Goal: Task Accomplishment & Management: Complete application form

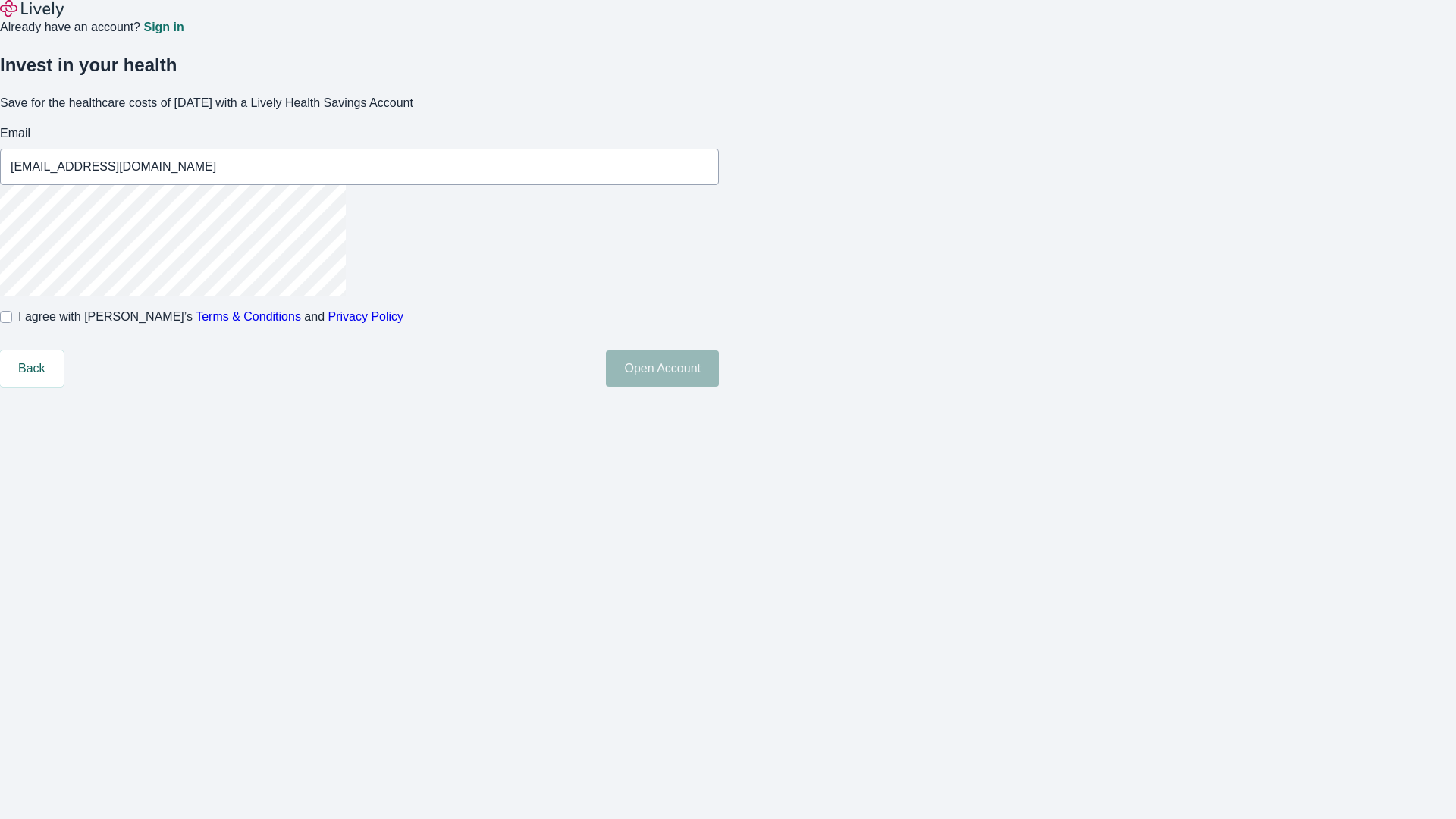
click at [12, 323] on input "I agree with Lively’s Terms & Conditions and Privacy Policy" at bounding box center [6, 317] width 12 height 12
checkbox input "true"
click at [719, 387] on button "Open Account" at bounding box center [663, 368] width 113 height 36
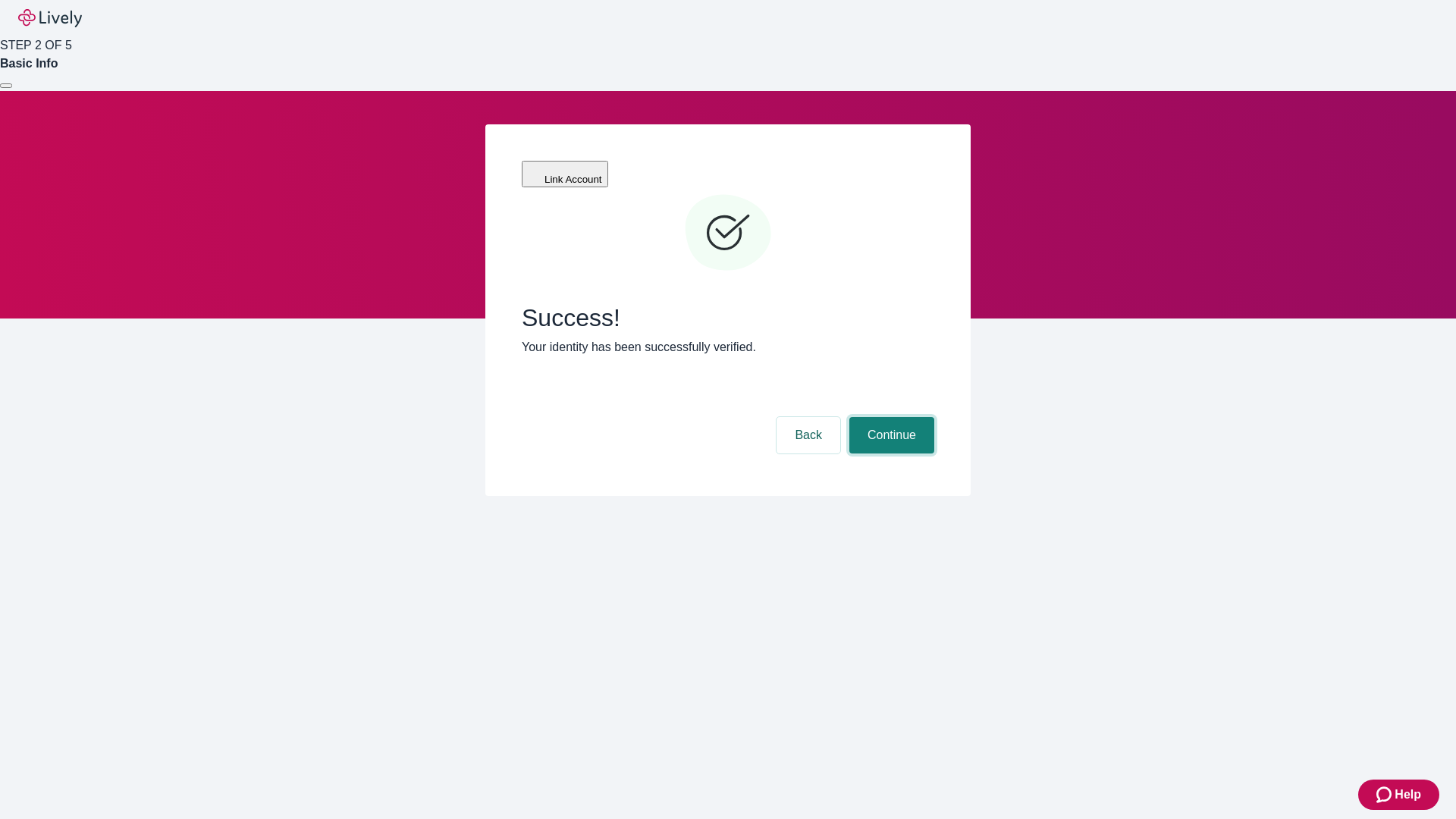
click at [889, 417] on button "Continue" at bounding box center [891, 434] width 85 height 36
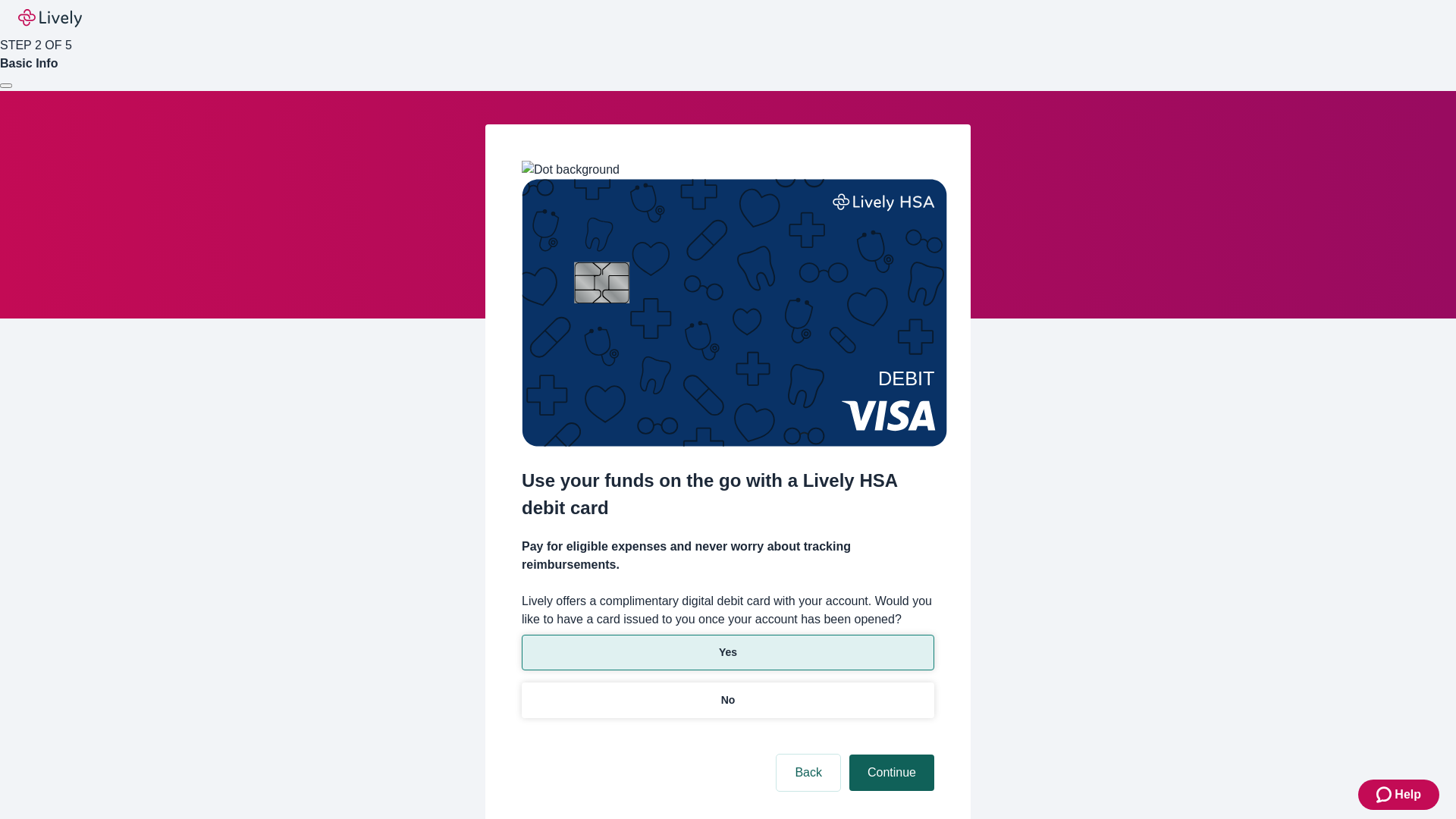
click at [727, 644] on p "Yes" at bounding box center [728, 652] width 18 height 16
click at [889, 754] on button "Continue" at bounding box center [891, 771] width 85 height 36
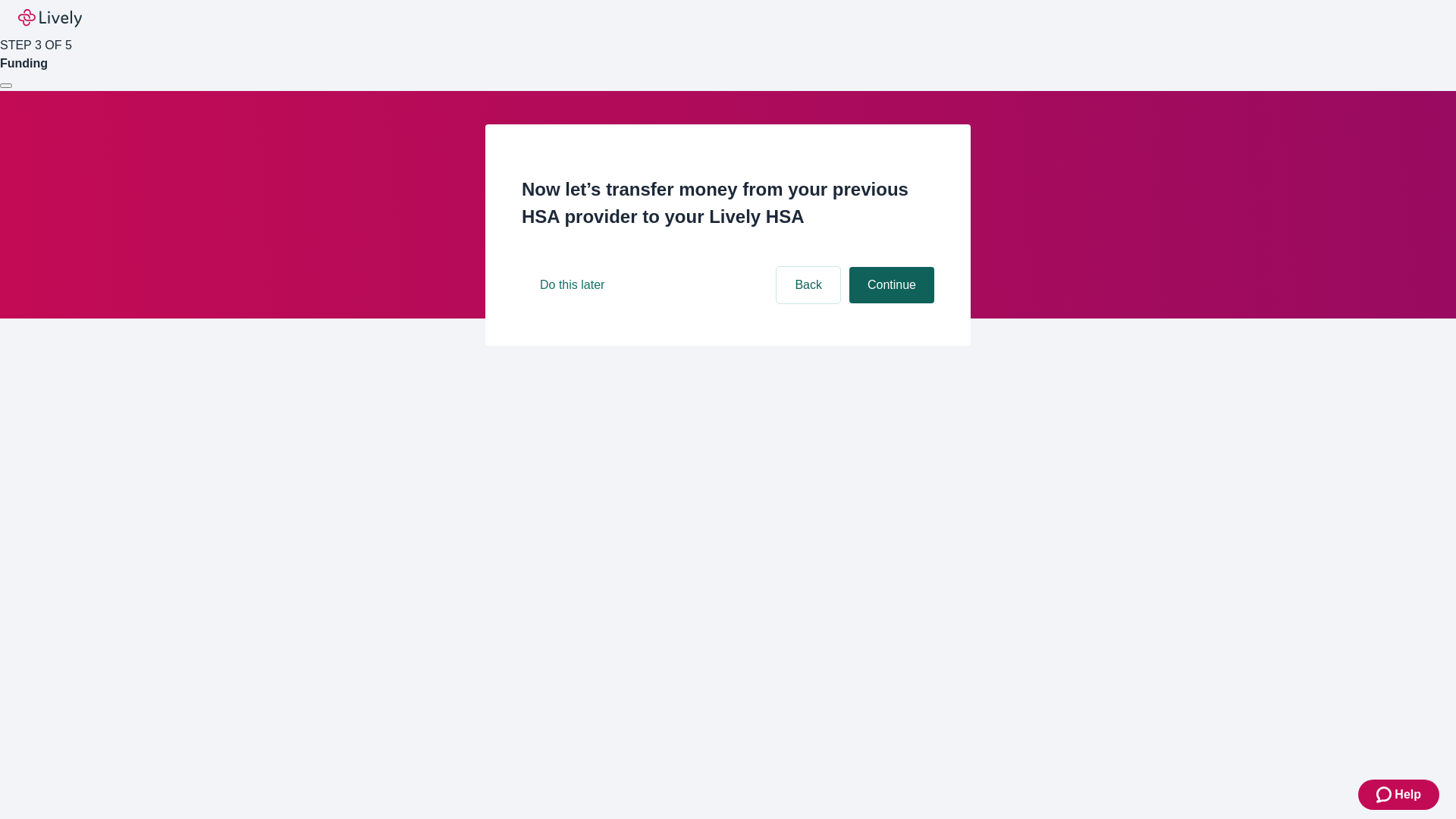
click at [889, 303] on button "Continue" at bounding box center [891, 285] width 85 height 36
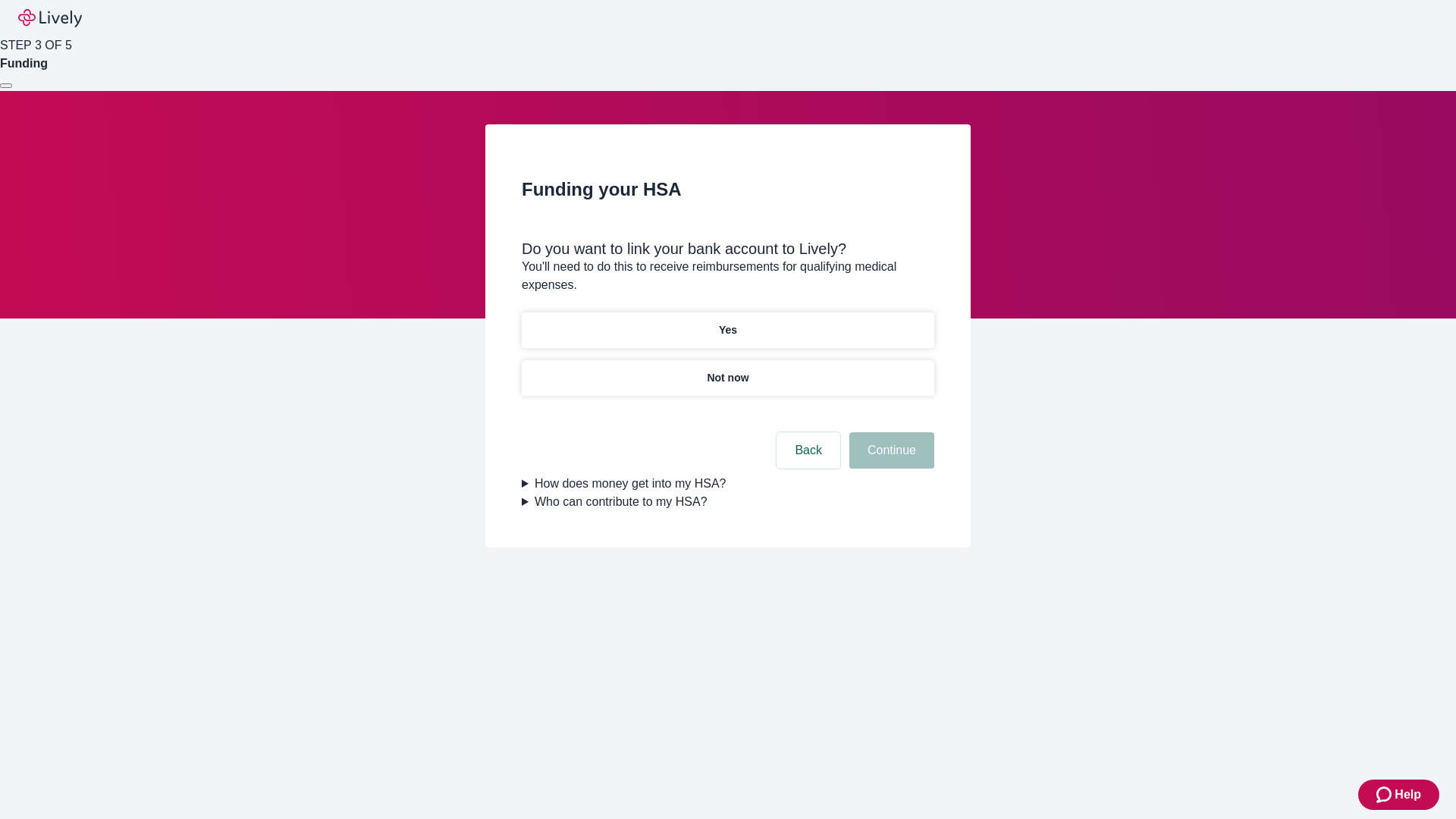
click at [727, 323] on p "Yes" at bounding box center [728, 330] width 18 height 16
click at [889, 432] on button "Continue" at bounding box center [891, 450] width 85 height 36
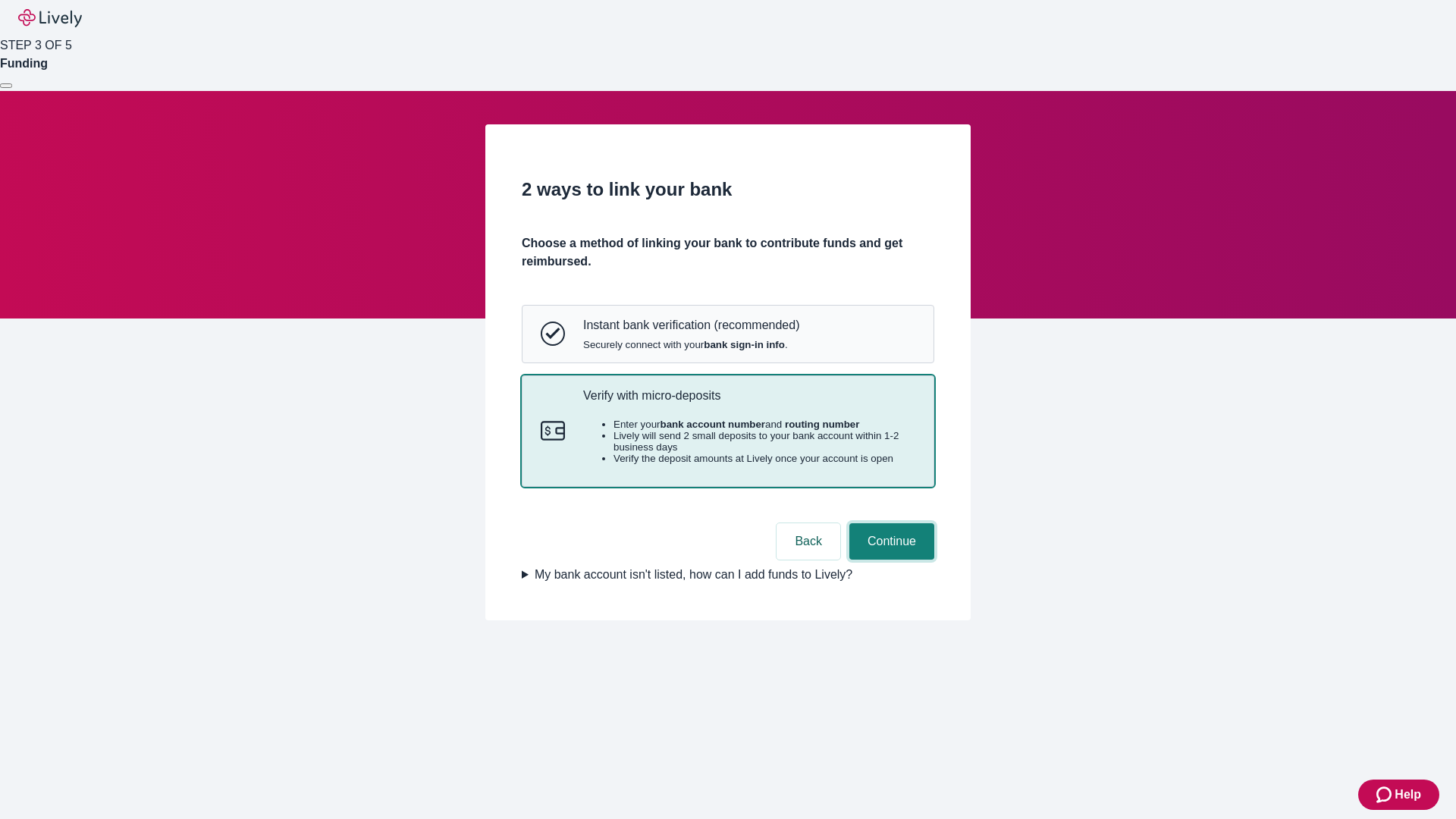
click at [889, 560] on button "Continue" at bounding box center [891, 540] width 85 height 36
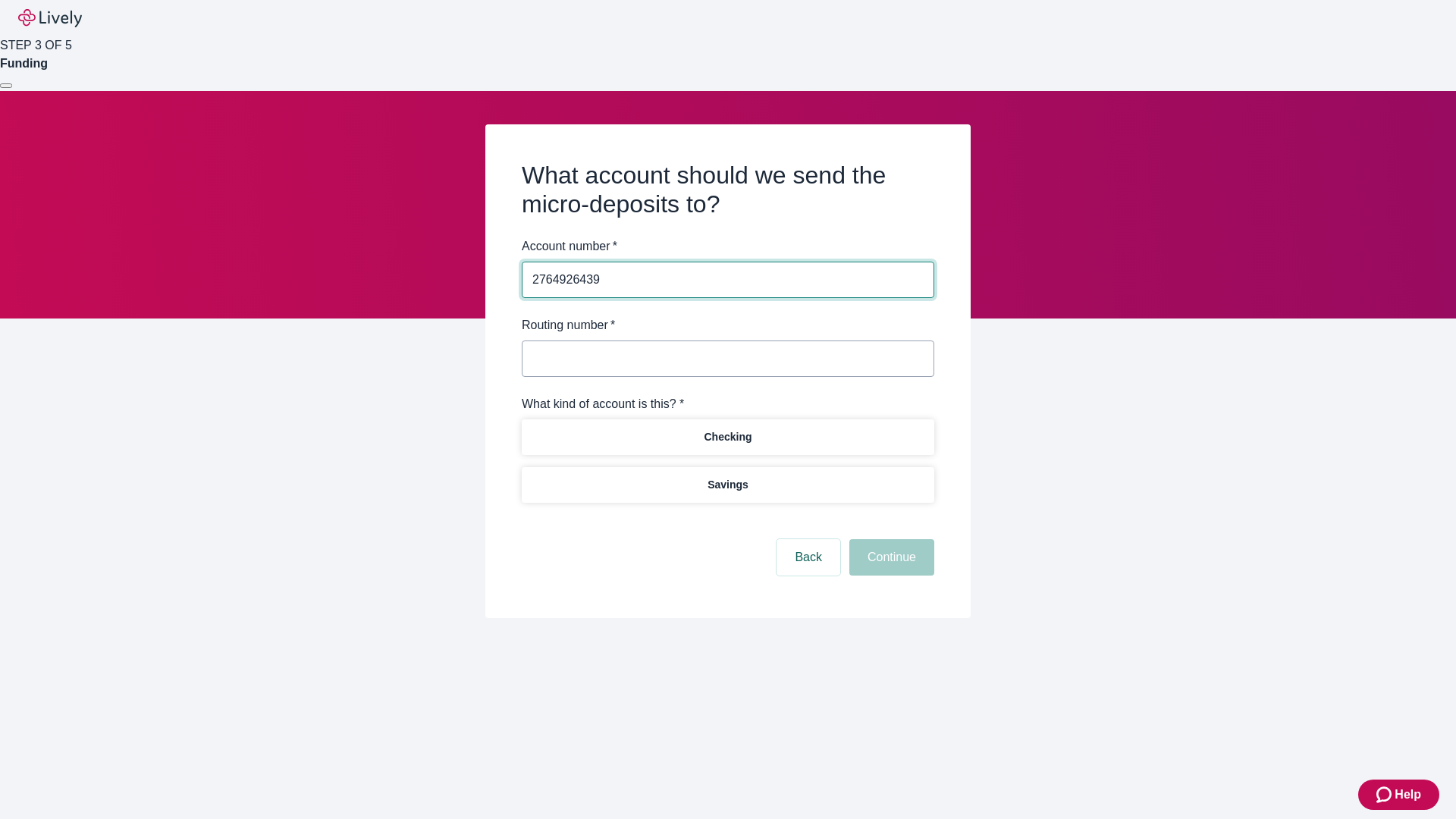
type input "2764926439"
type input "122000661"
